Goal: Task Accomplishment & Management: Use online tool/utility

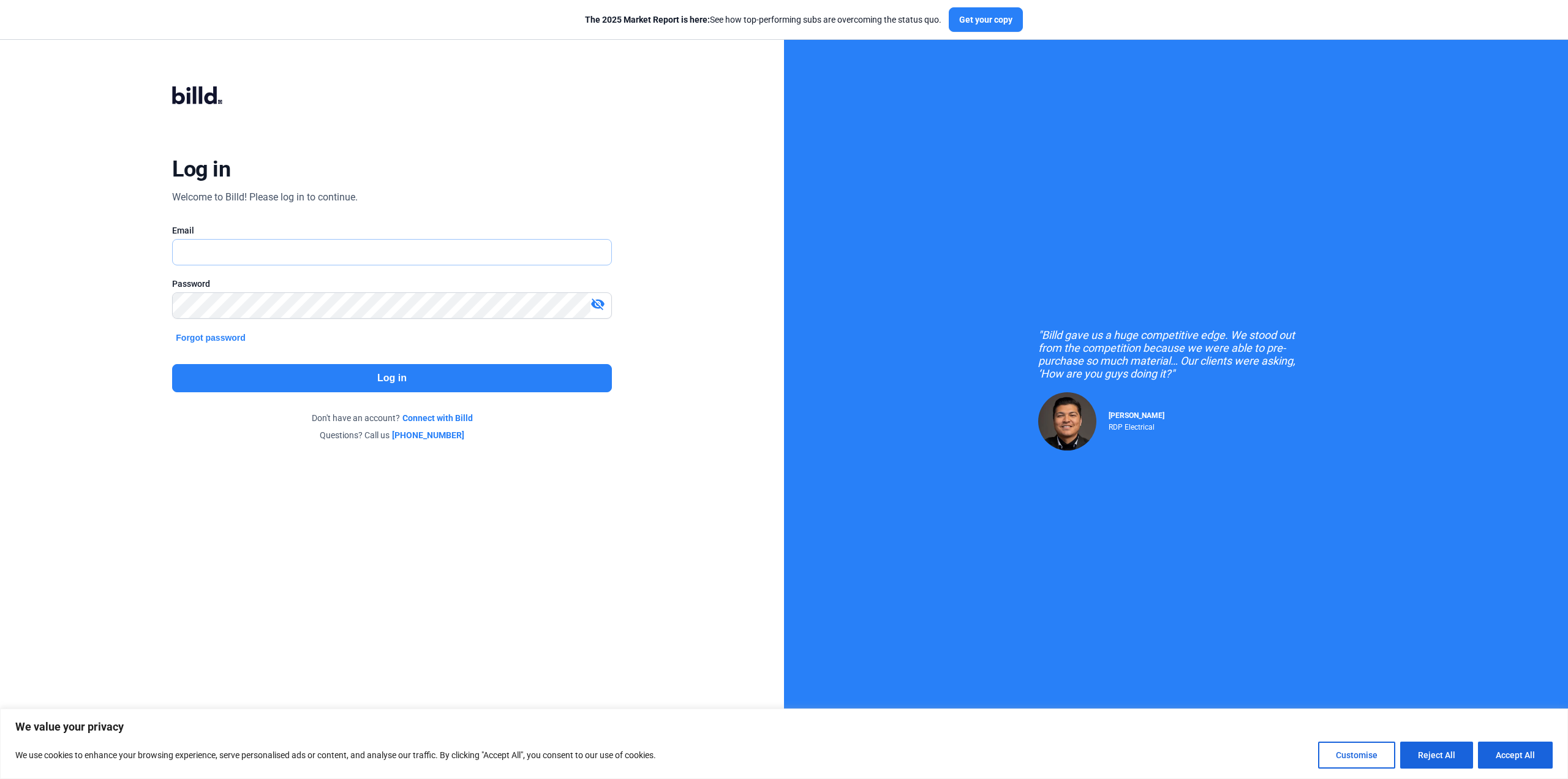
type input "[PERSON_NAME][EMAIL_ADDRESS][DOMAIN_NAME]"
click at [406, 381] on button "Log in" at bounding box center [392, 378] width 440 height 28
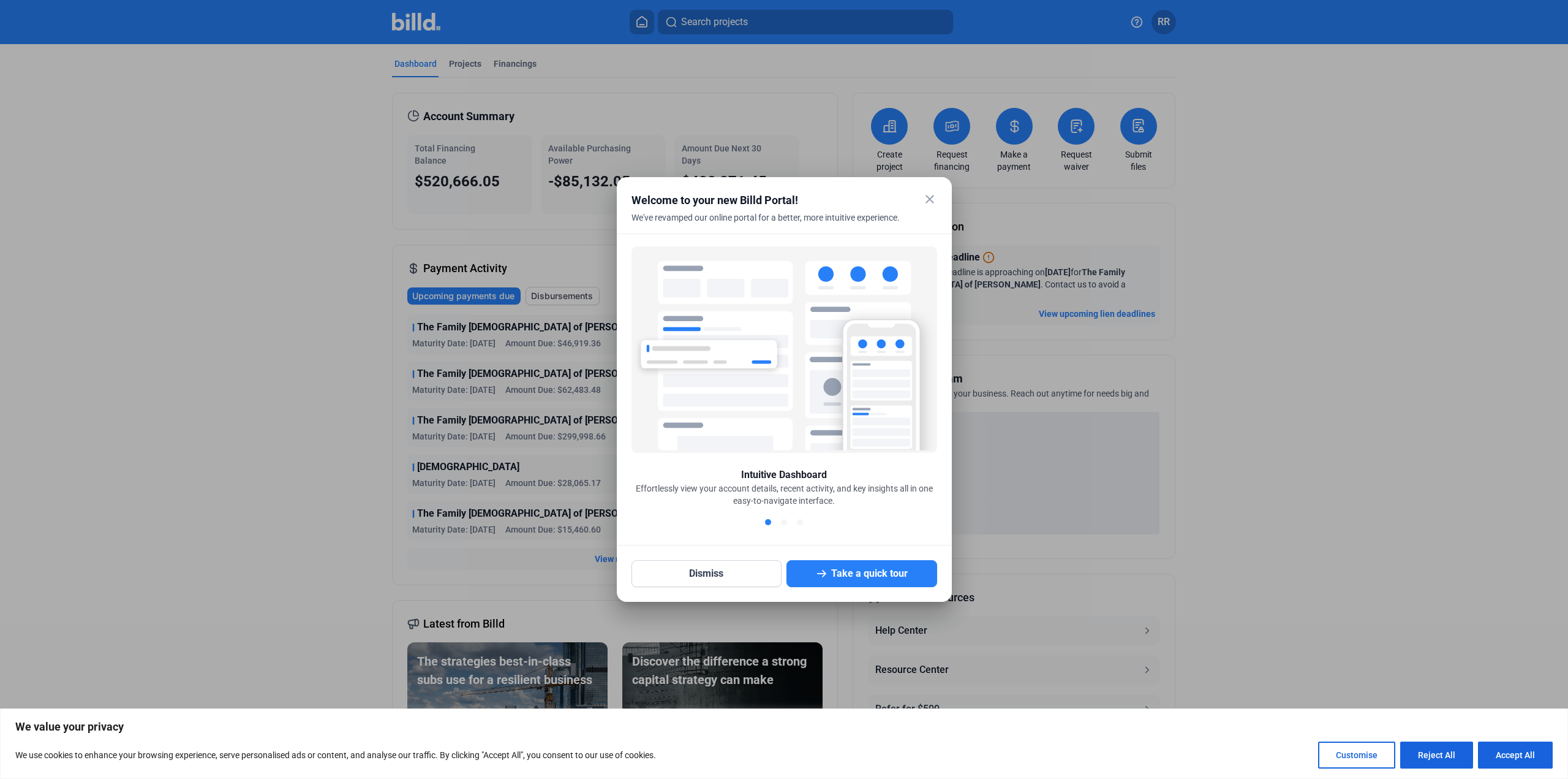
click at [936, 197] on mat-icon "close" at bounding box center [929, 199] width 15 height 15
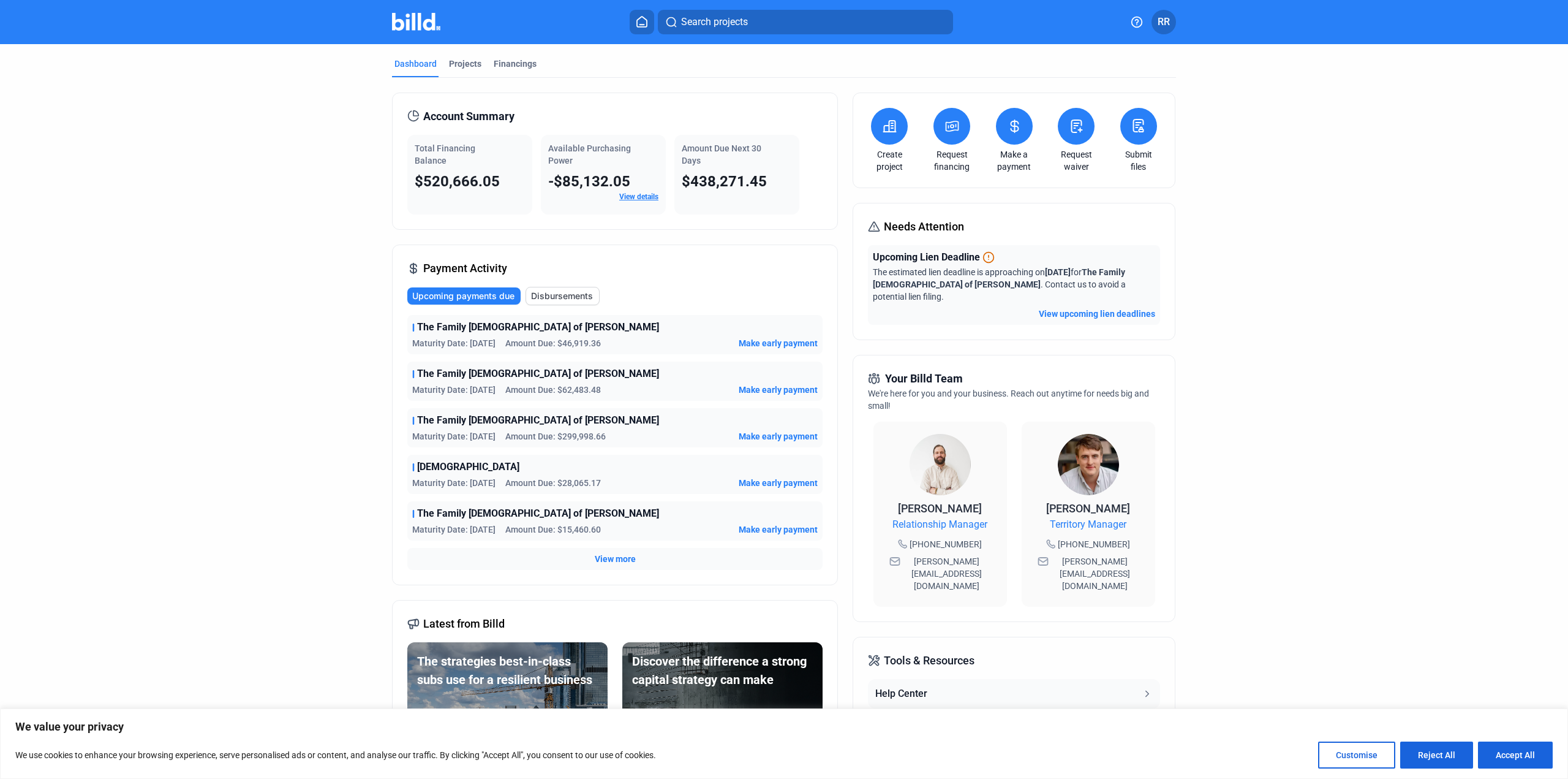
click at [1058, 308] on button "View upcoming lien deadlines" at bounding box center [1097, 314] width 117 height 12
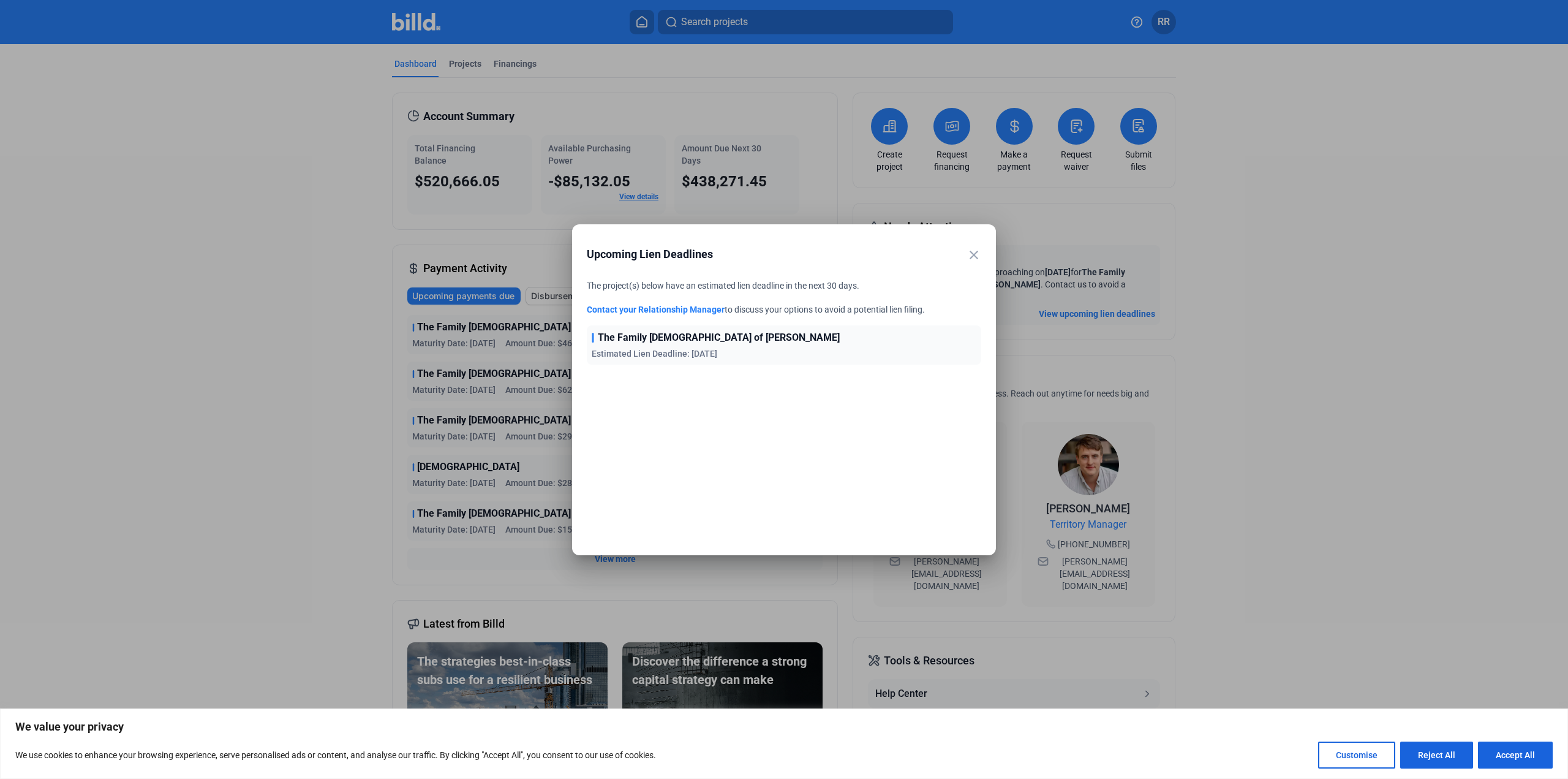
click at [976, 257] on mat-icon "close" at bounding box center [973, 254] width 15 height 15
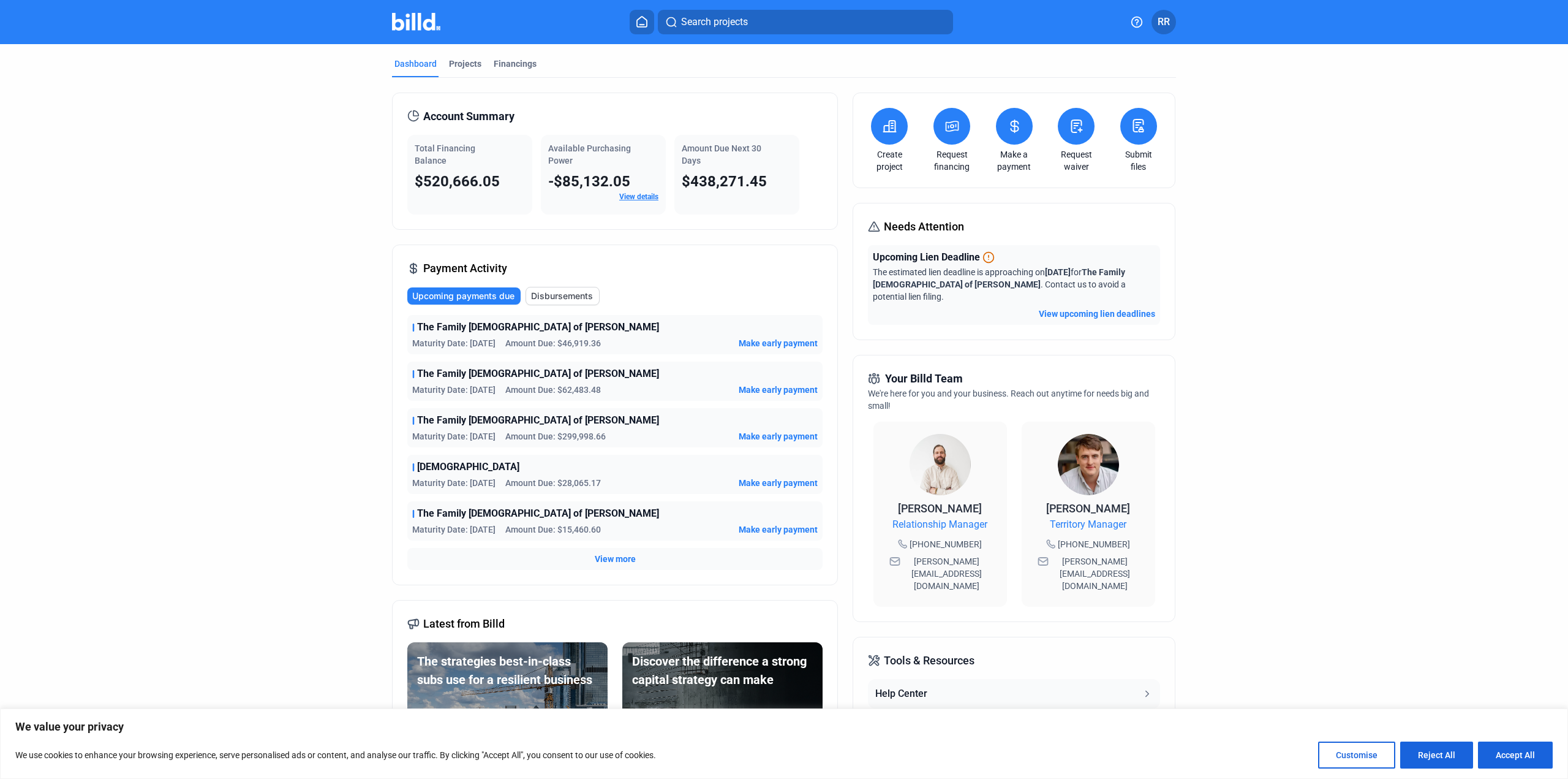
click at [23, 165] on div "Dashboard Projects Financings Account Summary Total Financing Balance $520,666.…" at bounding box center [784, 463] width 1568 height 838
click at [786, 344] on span "Make early payment" at bounding box center [778, 343] width 79 height 12
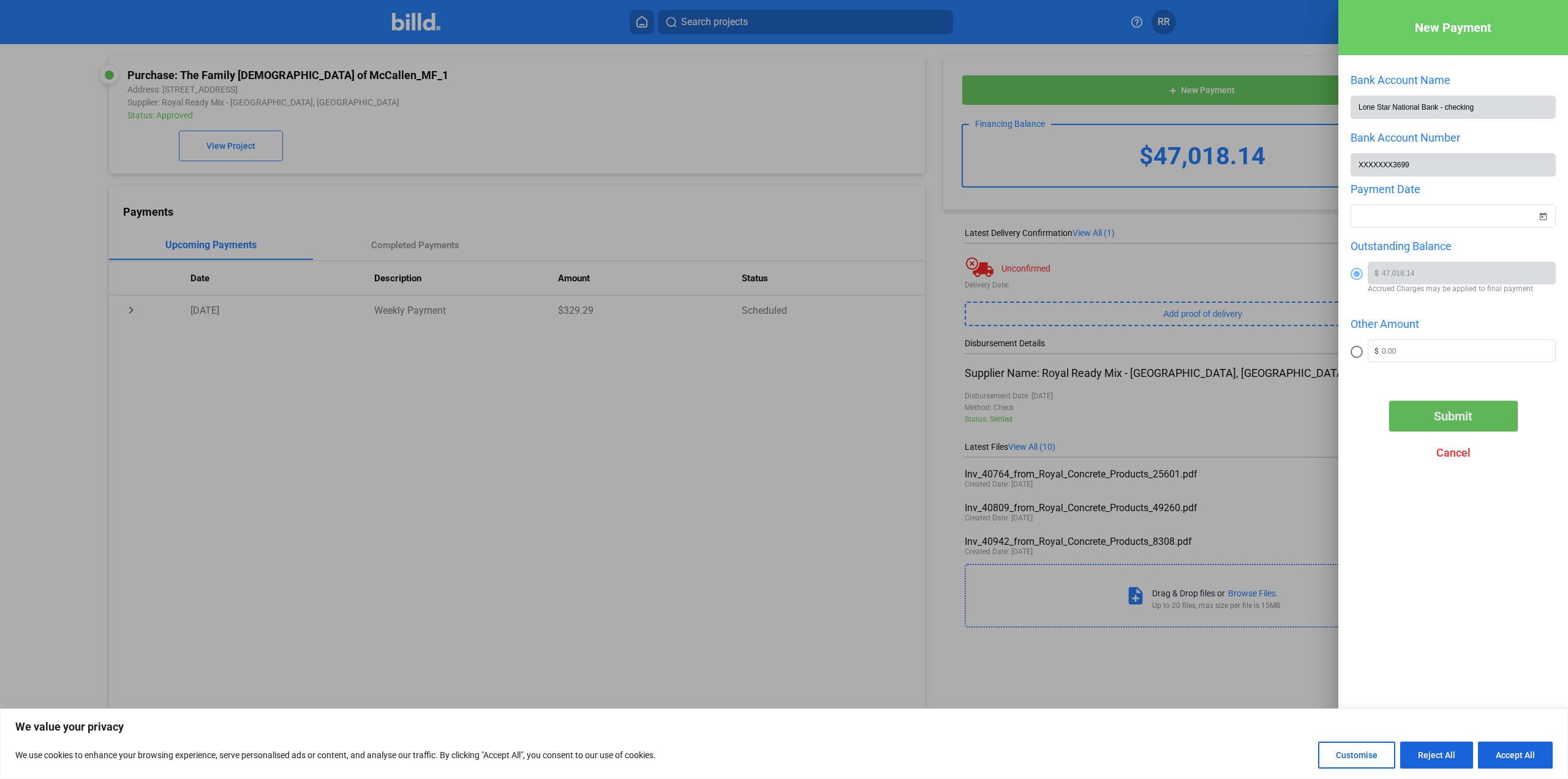
click at [1419, 417] on button "Submit" at bounding box center [1454, 417] width 129 height 31
click at [1546, 216] on span "Open calendar" at bounding box center [1543, 209] width 29 height 29
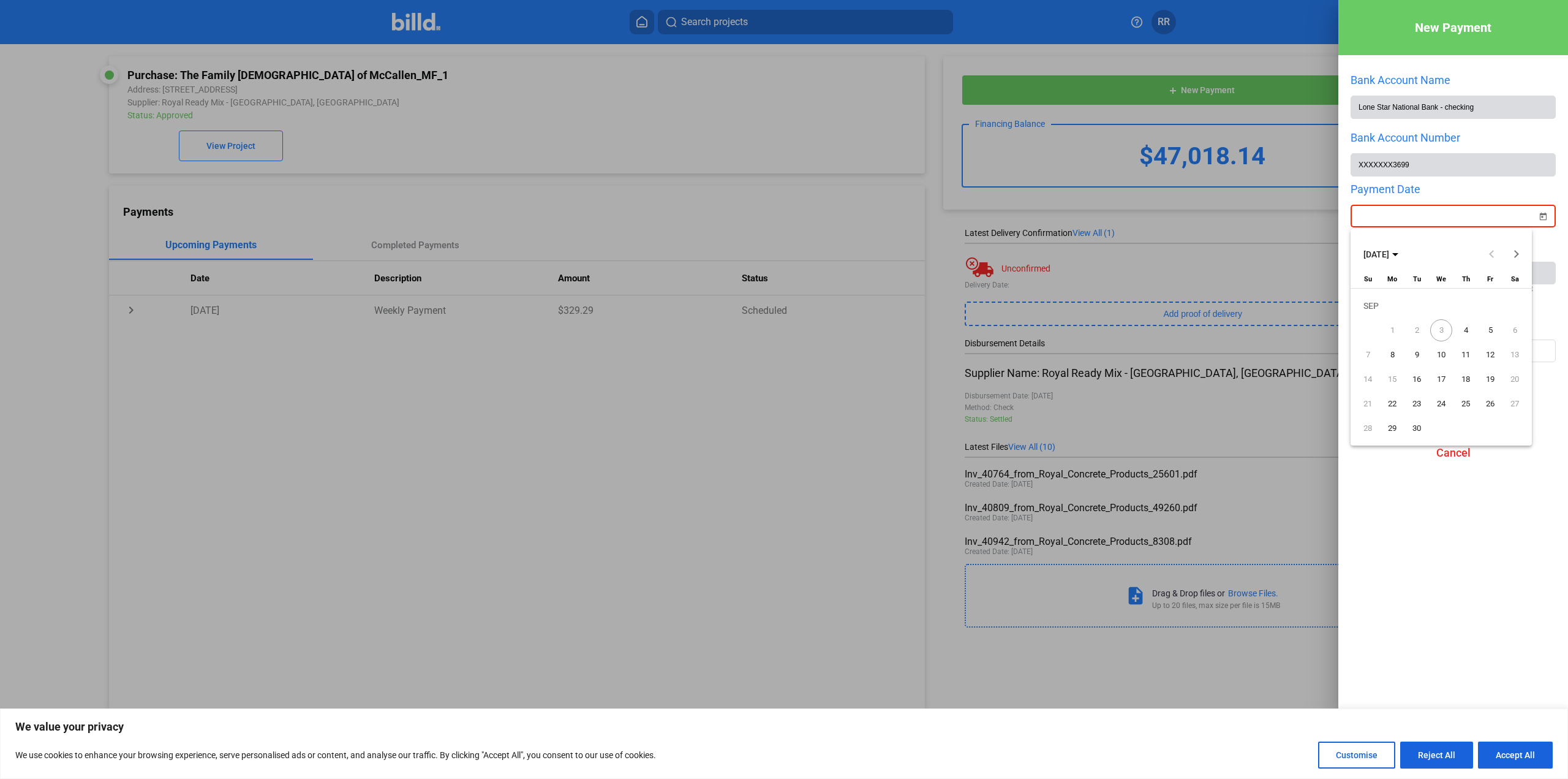
click at [1466, 332] on span "4" at bounding box center [1466, 330] width 22 height 22
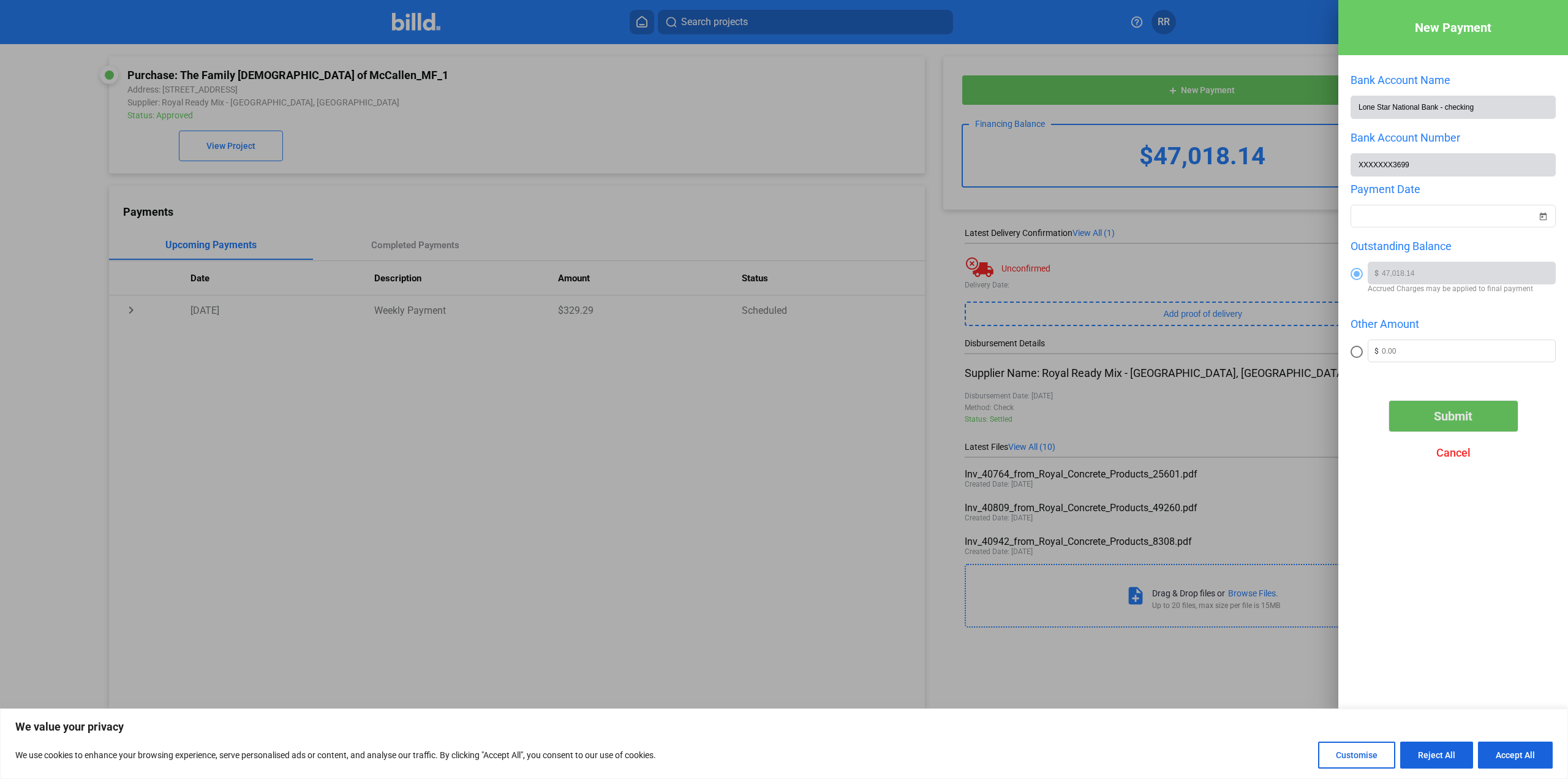
click at [1463, 421] on span "Submit" at bounding box center [1454, 416] width 39 height 15
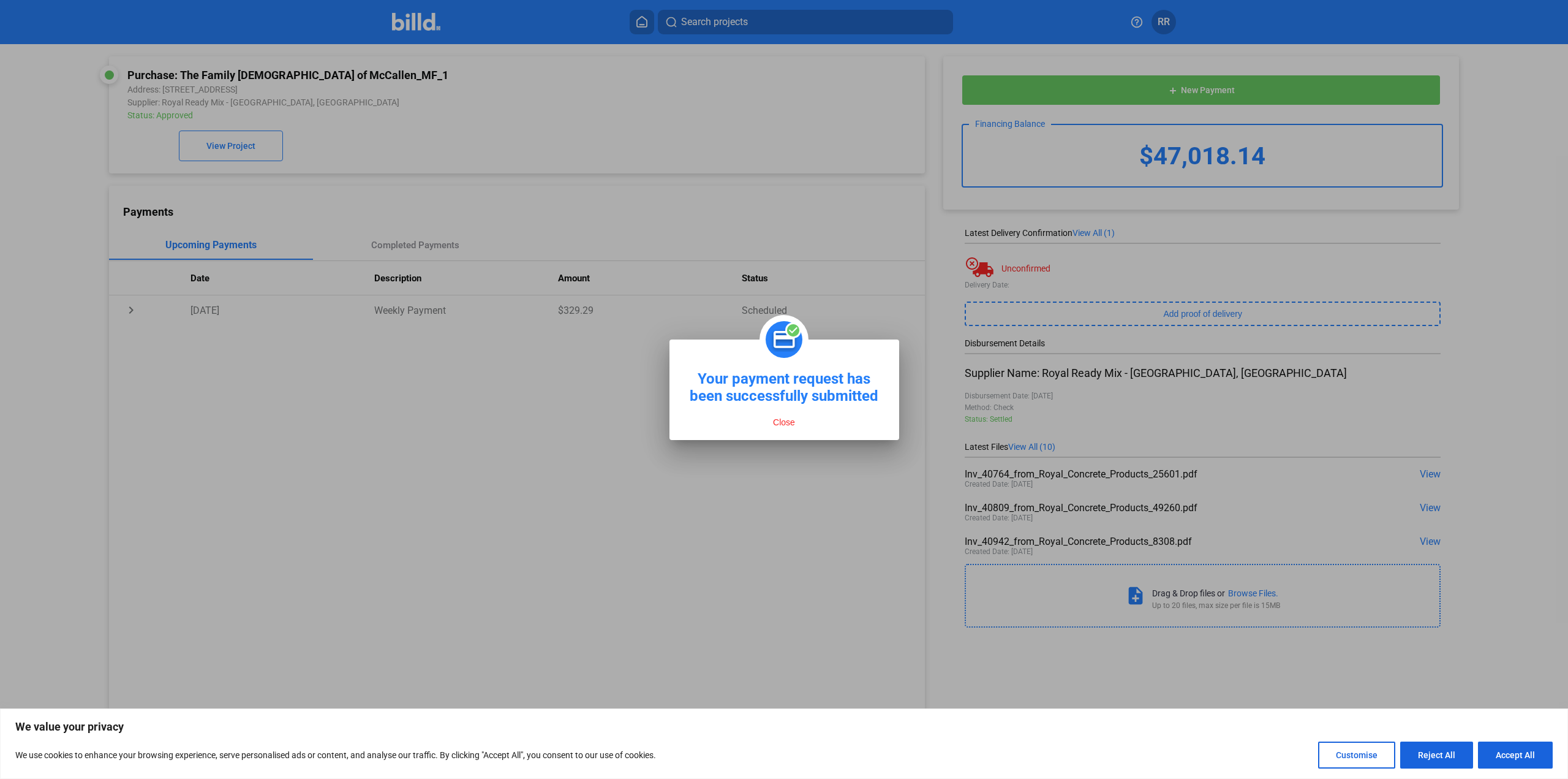
click at [1512, 750] on button "Accept All" at bounding box center [1515, 755] width 75 height 27
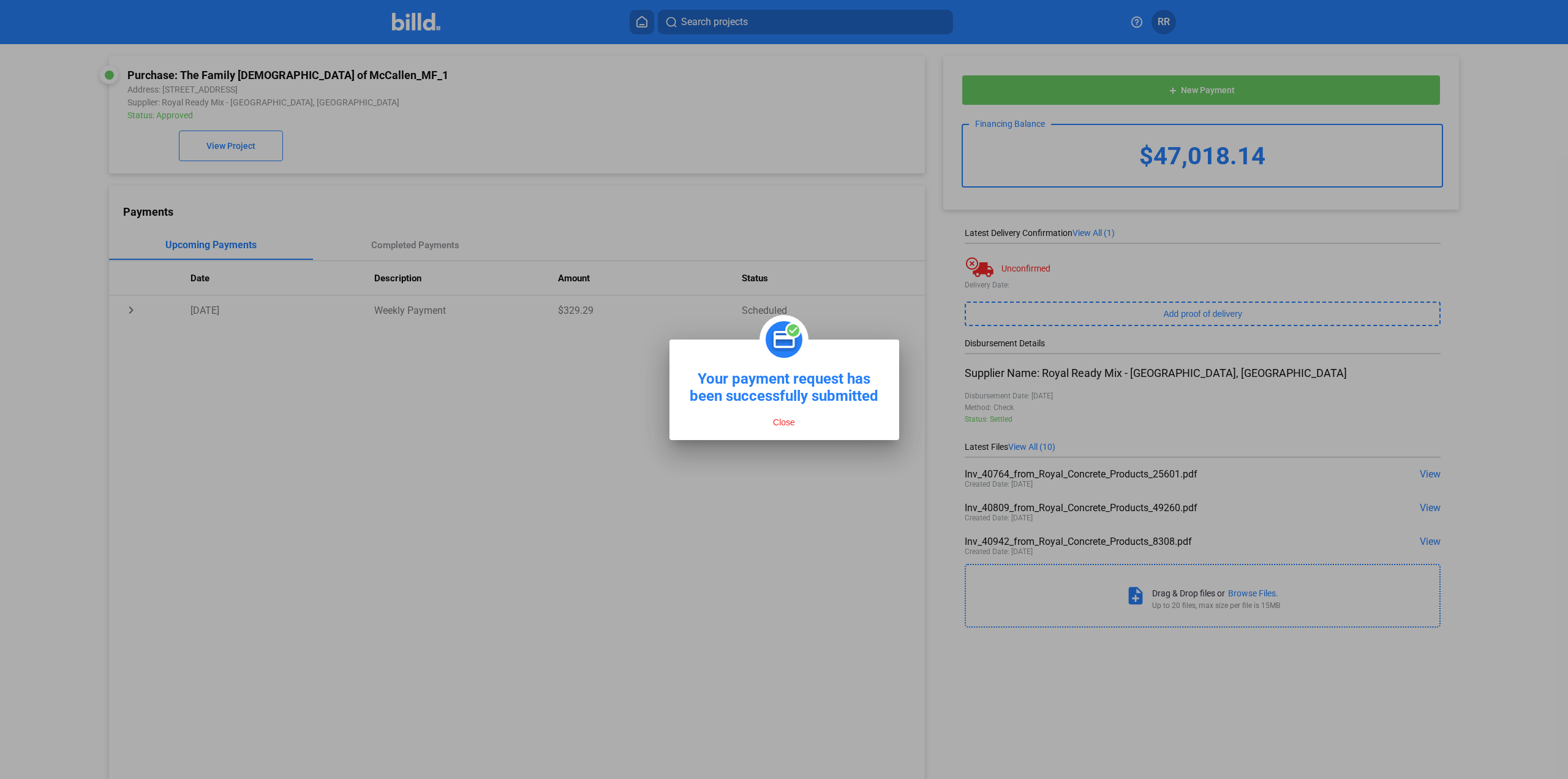
click at [780, 421] on button "Close" at bounding box center [784, 422] width 29 height 11
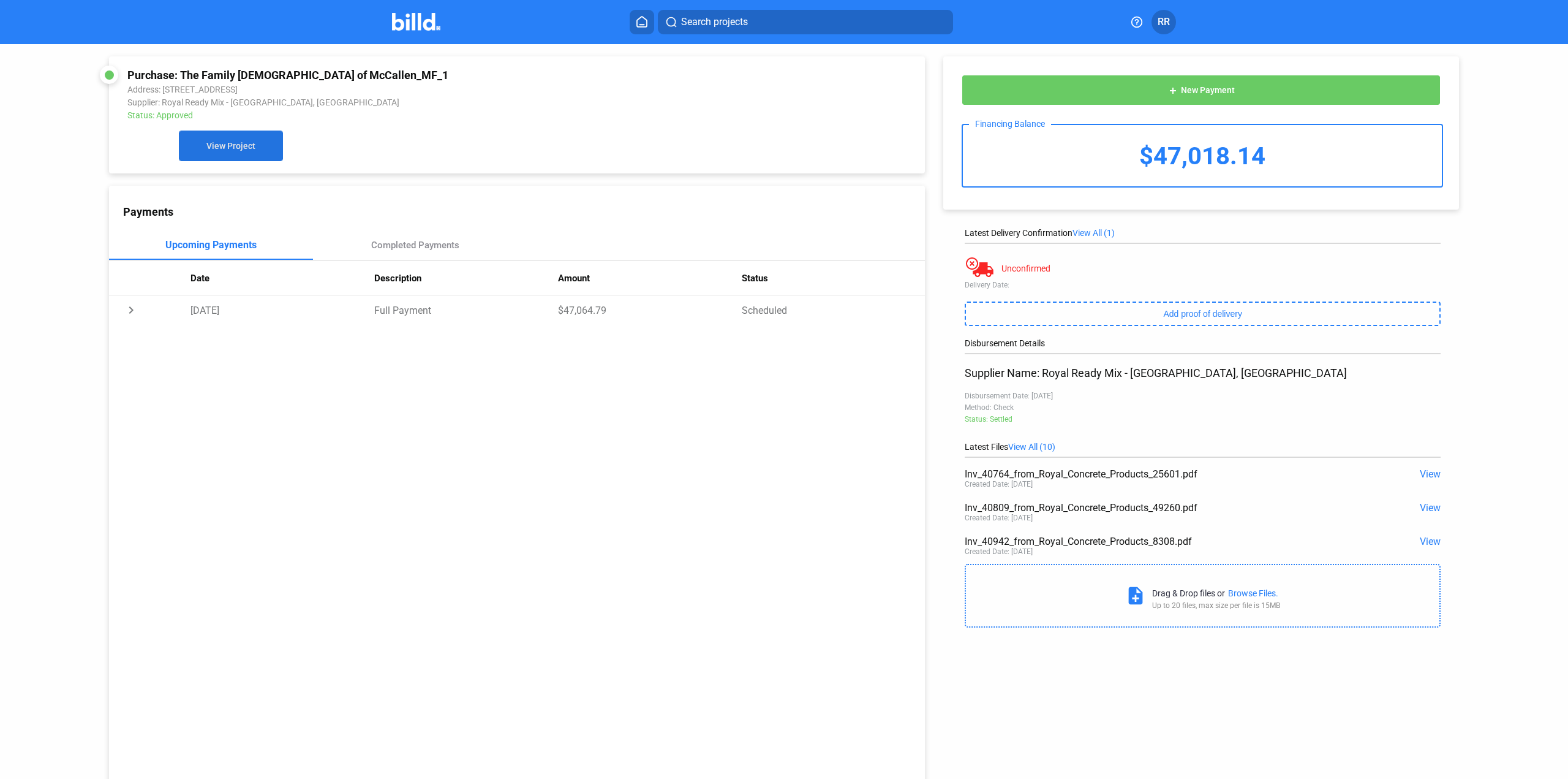
click at [219, 148] on span "View Project" at bounding box center [230, 146] width 49 height 10
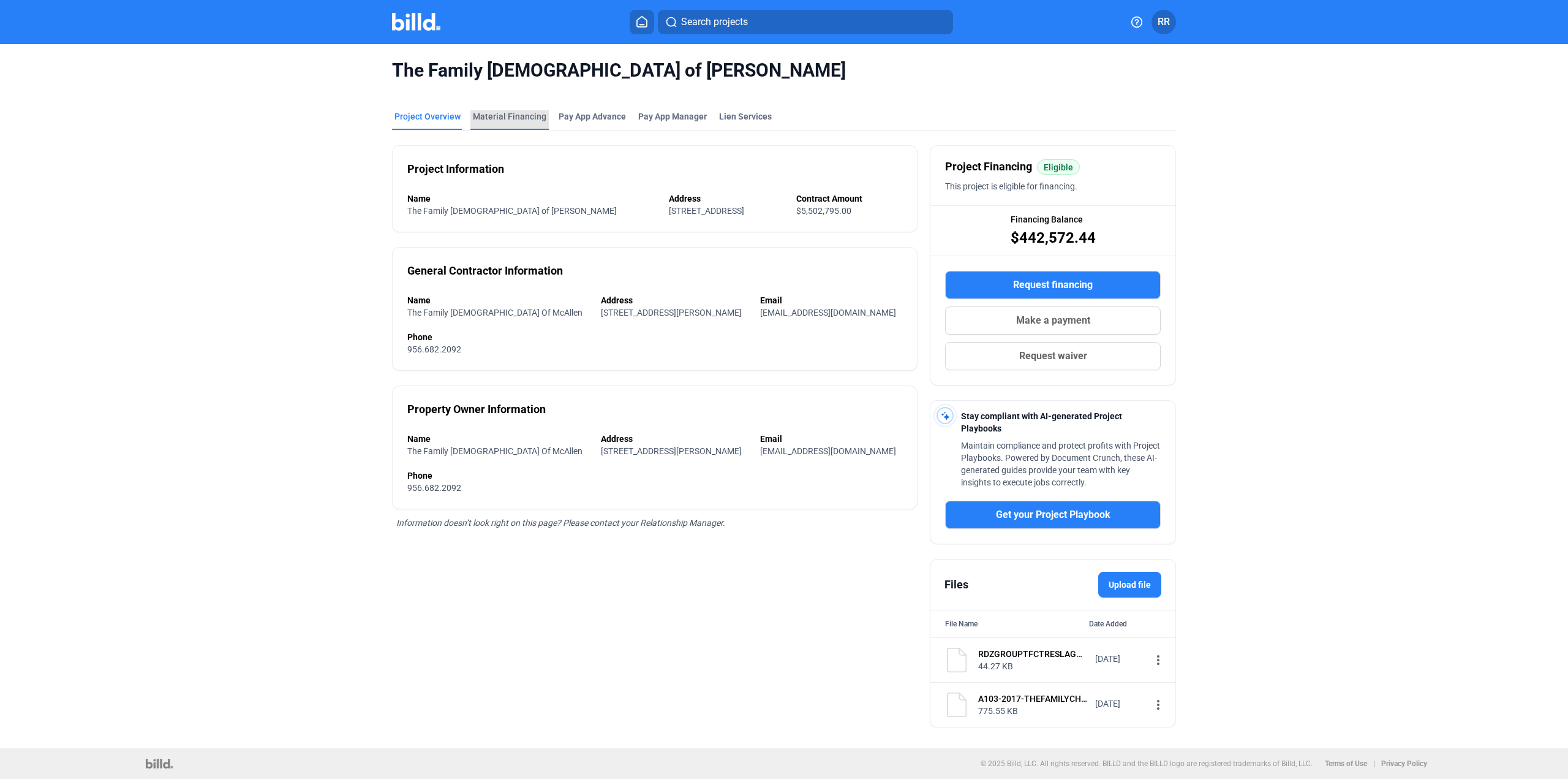
click at [518, 114] on div "Material Financing" at bounding box center [509, 117] width 73 height 12
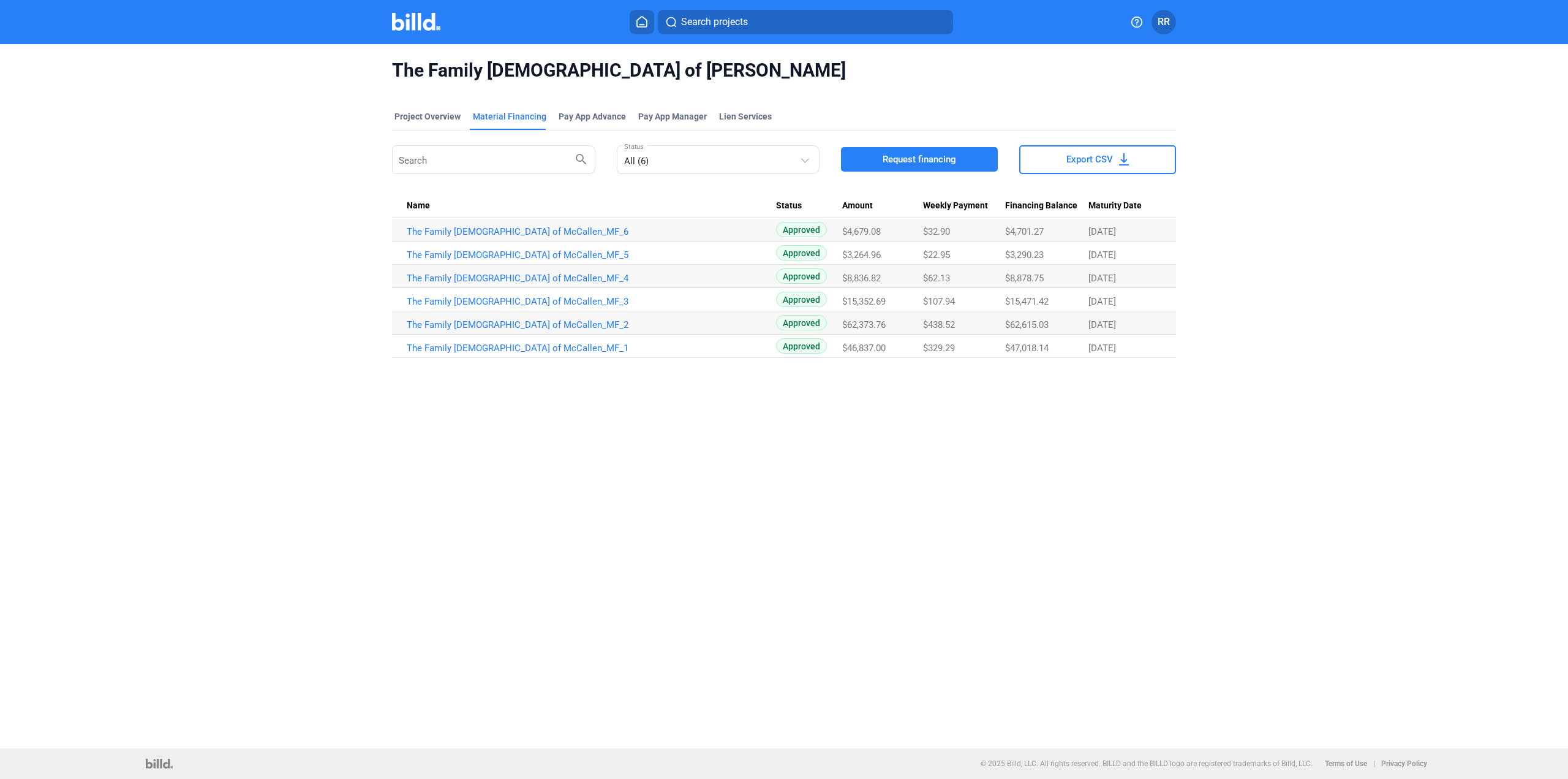
click at [404, 26] on img at bounding box center [416, 22] width 49 height 18
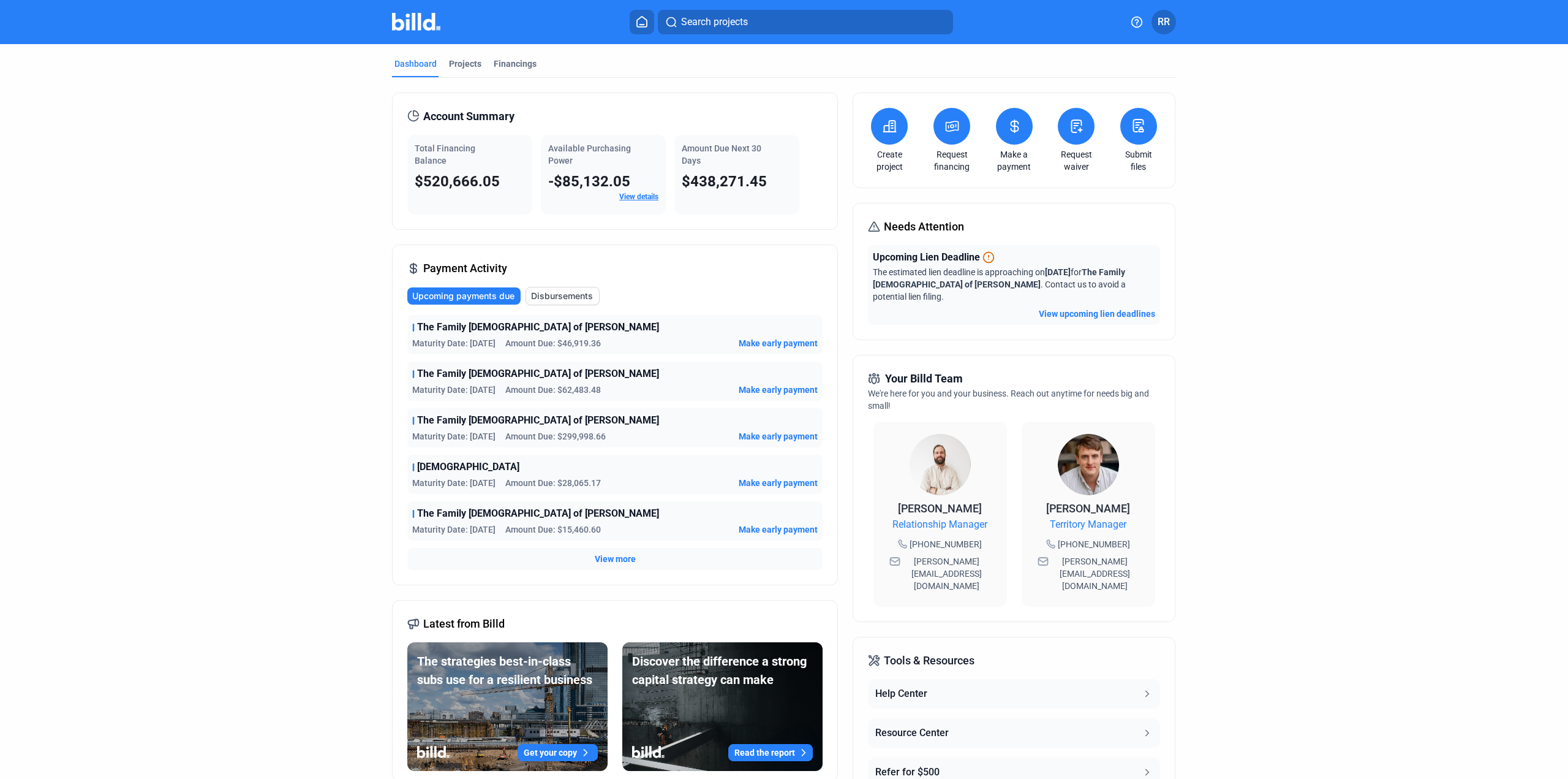
click at [785, 391] on span "Make early payment" at bounding box center [778, 390] width 79 height 12
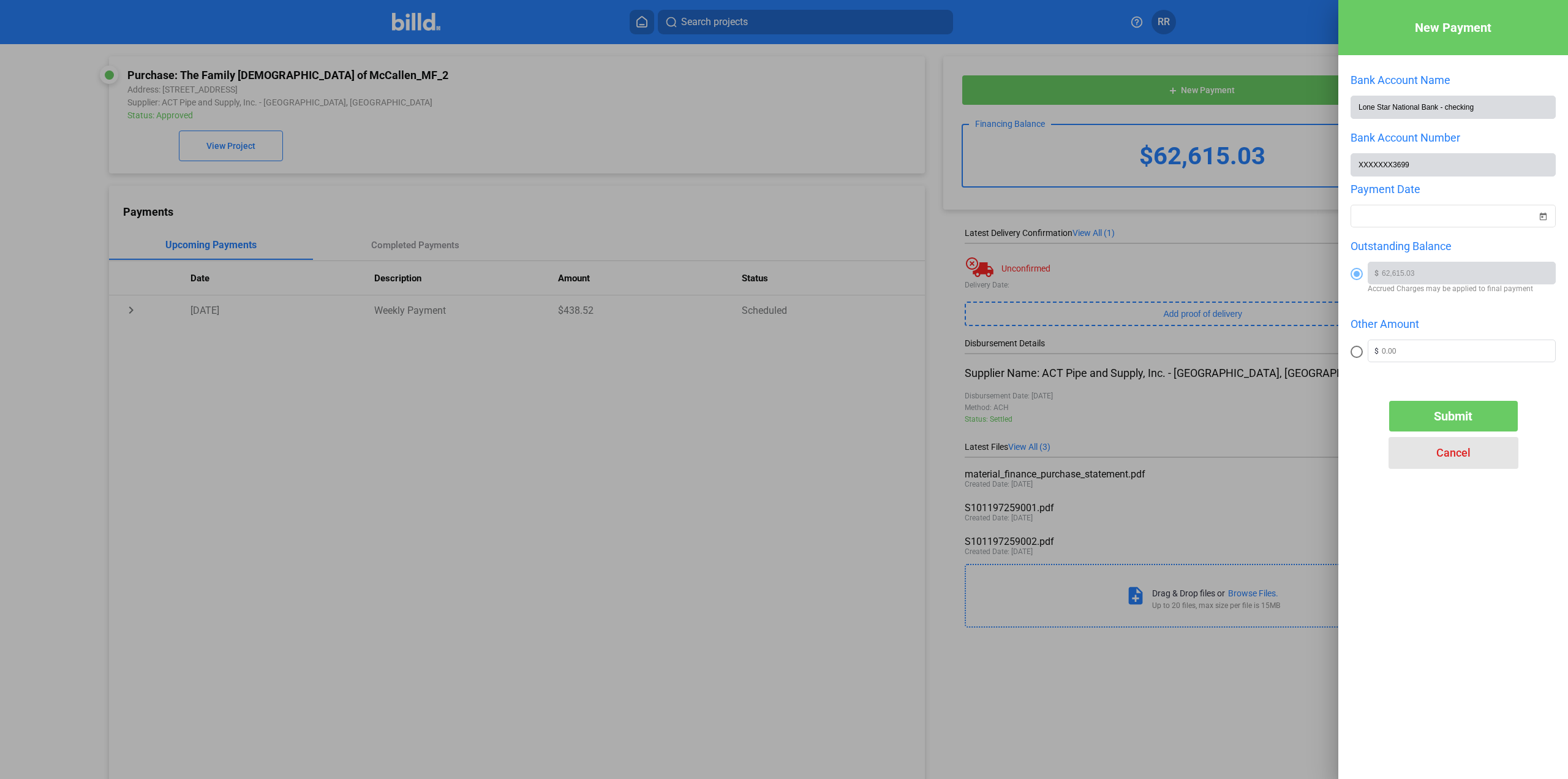
click at [1455, 454] on span "Cancel" at bounding box center [1454, 452] width 34 height 13
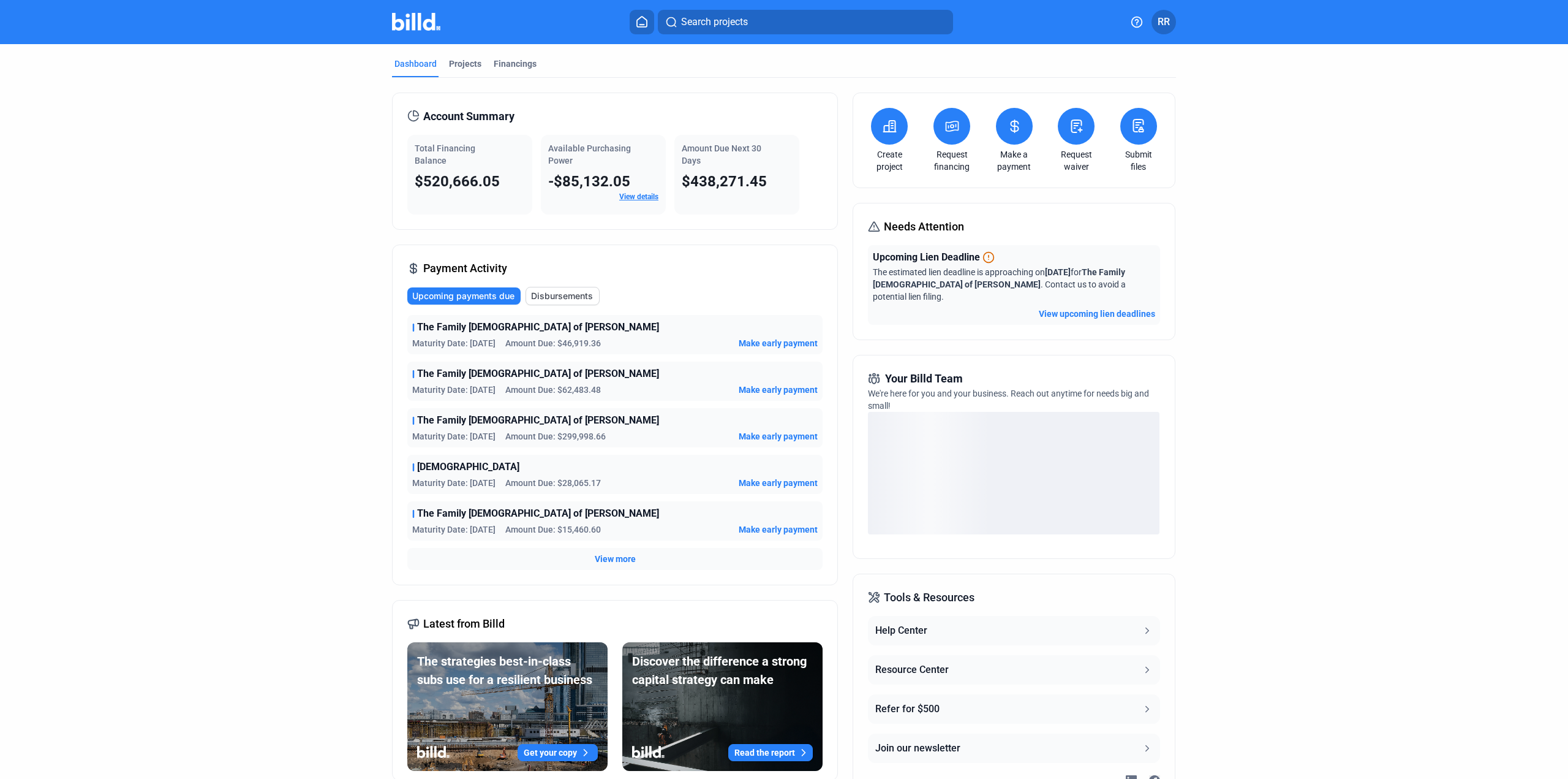
click at [759, 389] on span "Make early payment" at bounding box center [778, 390] width 79 height 12
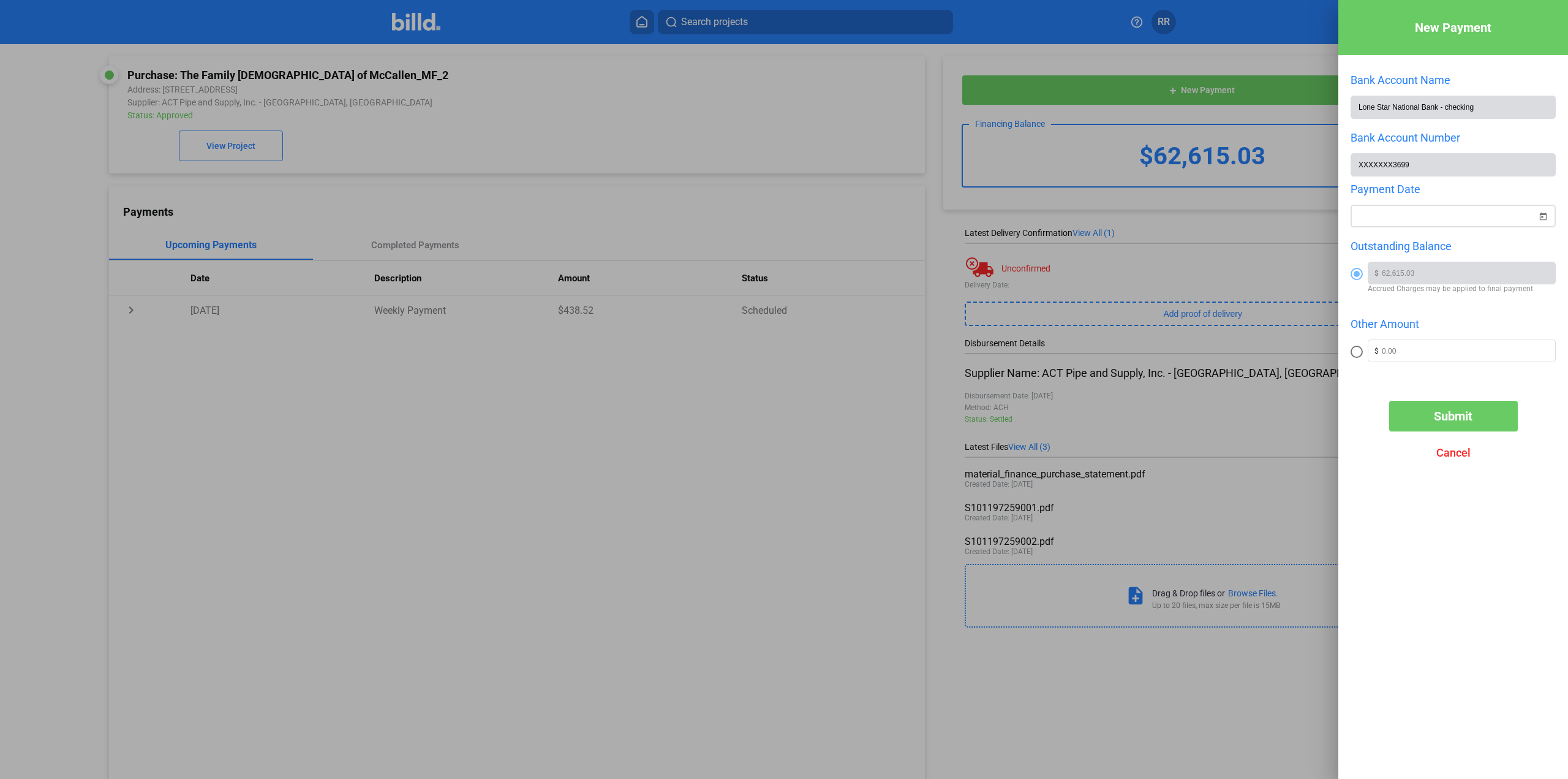
click at [1546, 218] on span "Open calendar" at bounding box center [1543, 209] width 29 height 29
click at [1467, 328] on span "4" at bounding box center [1466, 330] width 22 height 22
click at [1446, 420] on span "Submit" at bounding box center [1454, 416] width 39 height 15
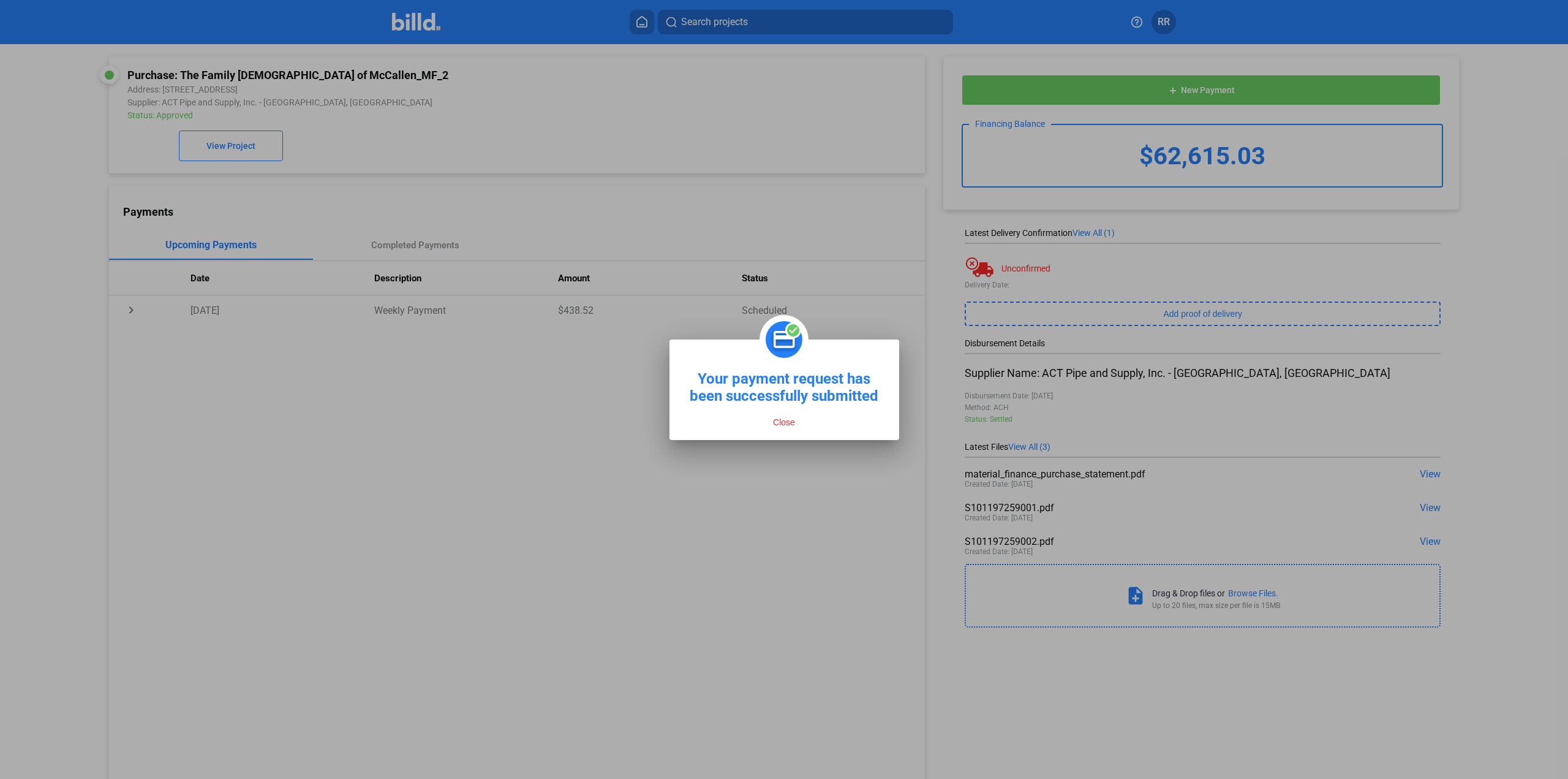
click at [786, 421] on button "Close" at bounding box center [784, 422] width 29 height 11
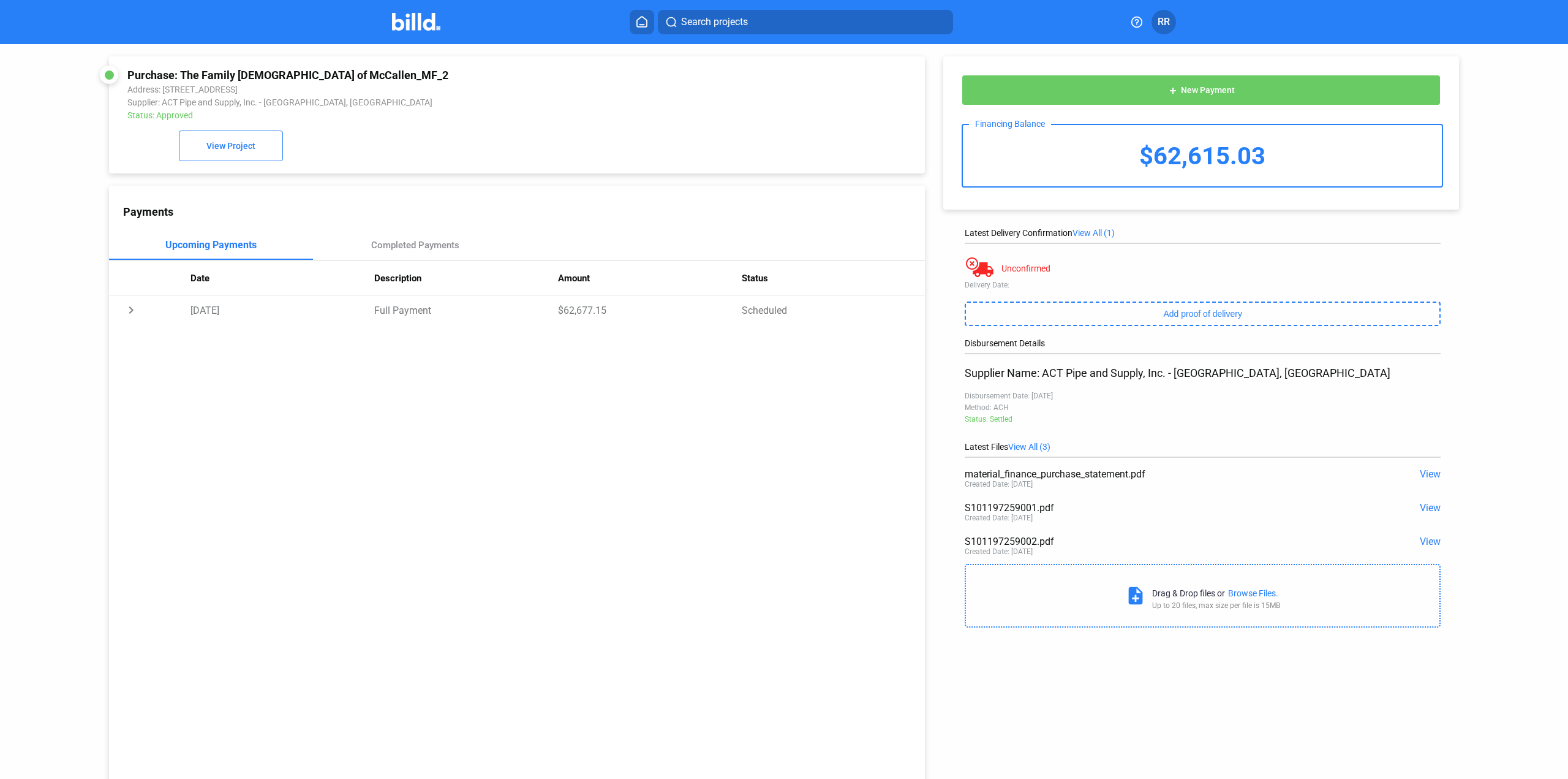
click at [399, 24] on img at bounding box center [416, 22] width 49 height 18
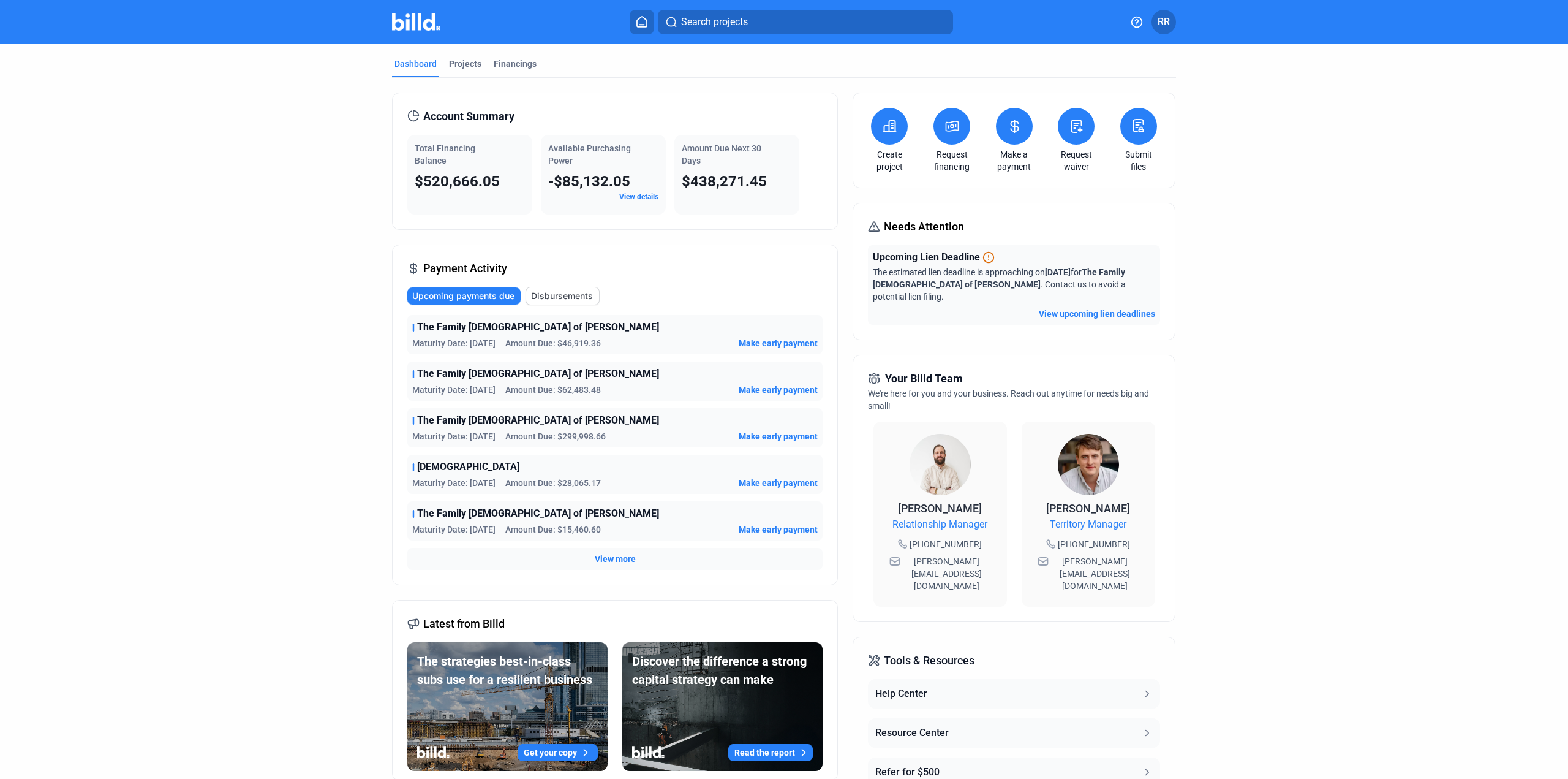
click at [359, 289] on dashboard "Dashboard Projects Financings Account Summary Total Financing Balance $520,666.…" at bounding box center [784, 463] width 1411 height 838
